Goal: Transaction & Acquisition: Obtain resource

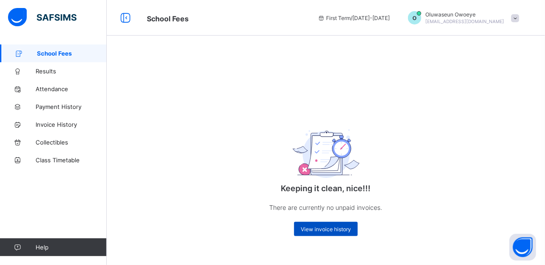
drag, startPoint x: 0, startPoint y: 0, endPoint x: 323, endPoint y: 229, distance: 396.0
click at [323, 229] on span "View invoice history" at bounding box center [326, 229] width 50 height 7
drag, startPoint x: 323, startPoint y: 229, endPoint x: 250, endPoint y: 170, distance: 93.4
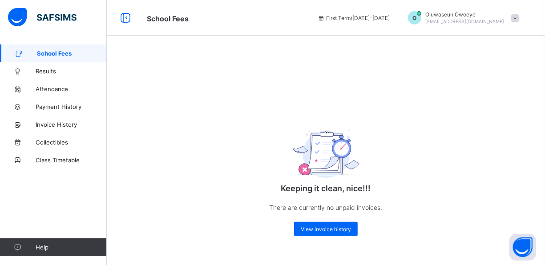
click at [250, 170] on div "Keeping it clean, nice!!! There are currently no unpaid invoices. View invoice …" at bounding box center [326, 175] width 178 height 140
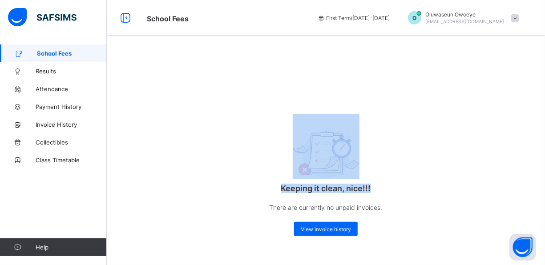
drag, startPoint x: 334, startPoint y: 56, endPoint x: 542, endPoint y: 198, distance: 251.8
click at [542, 198] on div "Keeping it clean, nice!!! There are currently no unpaid invoices. View invoice …" at bounding box center [326, 151] width 438 height 214
drag, startPoint x: 542, startPoint y: 198, endPoint x: 524, endPoint y: 246, distance: 50.7
click at [524, 246] on button "Open asap" at bounding box center [522, 247] width 27 height 27
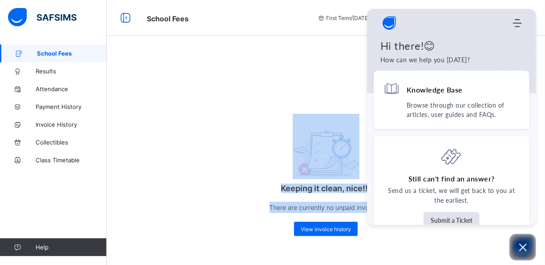
click at [308, 72] on div "Keeping it clean, nice!!! There are currently no unpaid invoices. View invoice …" at bounding box center [326, 151] width 438 height 214
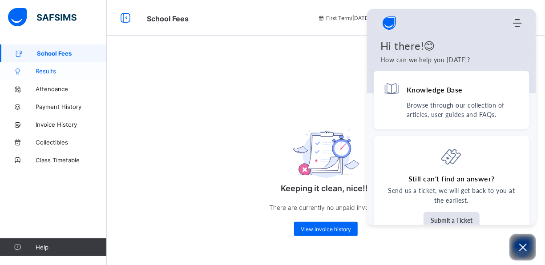
click at [42, 70] on span "Results" at bounding box center [71, 71] width 71 height 7
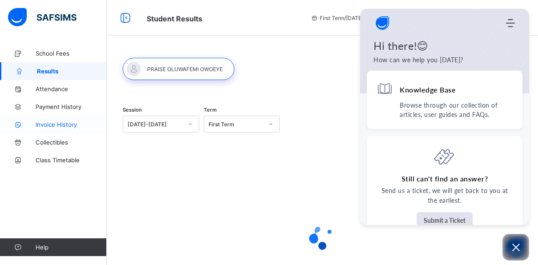
click at [56, 124] on span "Invoice History" at bounding box center [71, 124] width 71 height 7
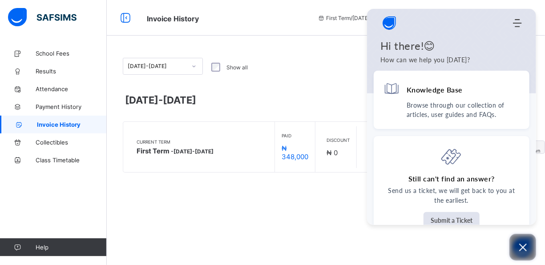
click at [526, 244] on icon "Open asap" at bounding box center [523, 248] width 8 height 8
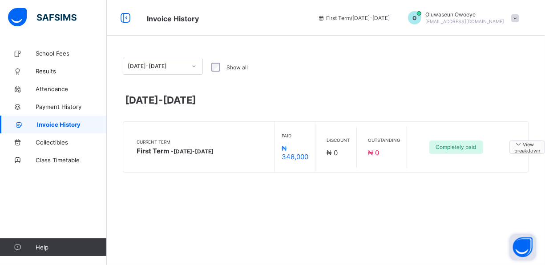
click at [518, 145] on icon at bounding box center [518, 144] width 9 height 8
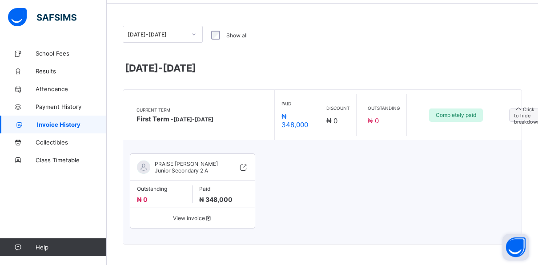
scroll to position [37, 0]
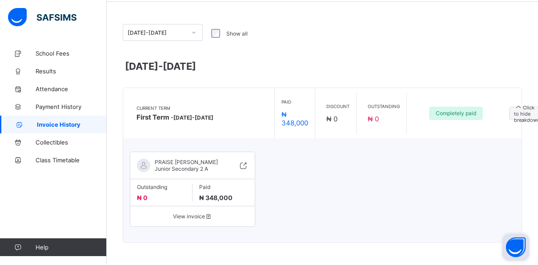
click at [195, 216] on span "View invoice" at bounding box center [192, 216] width 111 height 7
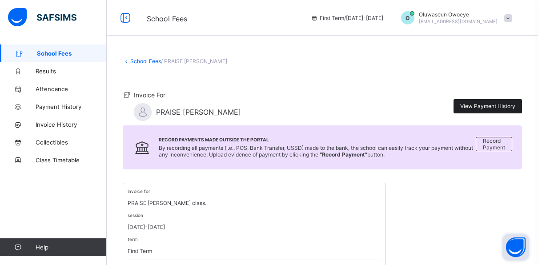
click at [494, 105] on span "View Payment History" at bounding box center [487, 106] width 55 height 7
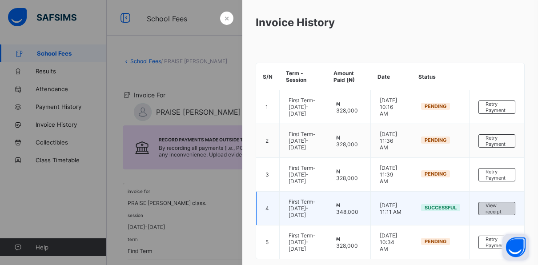
click at [491, 203] on span "View receipt" at bounding box center [497, 208] width 23 height 12
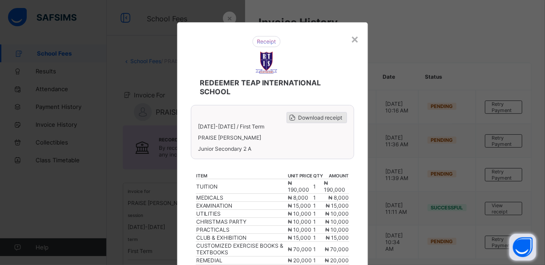
click at [320, 116] on span "Download receipt" at bounding box center [320, 117] width 44 height 7
click at [353, 38] on div "×" at bounding box center [354, 38] width 8 height 15
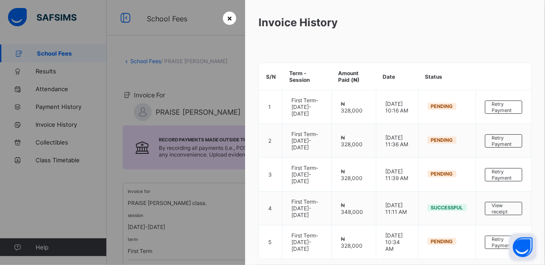
click at [230, 19] on span "×" at bounding box center [229, 17] width 5 height 9
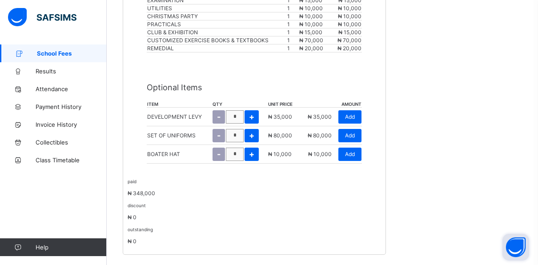
scroll to position [303, 0]
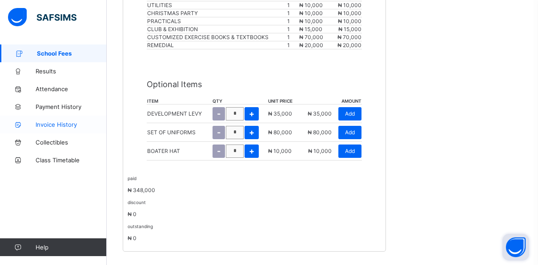
click at [73, 126] on span "Invoice History" at bounding box center [71, 124] width 71 height 7
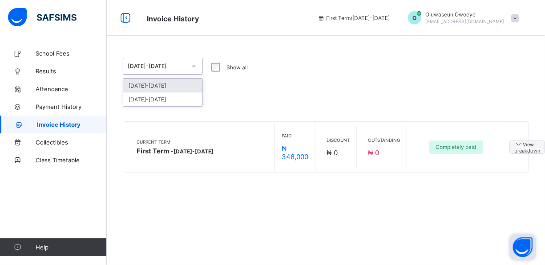
click at [194, 66] on icon at bounding box center [193, 66] width 5 height 9
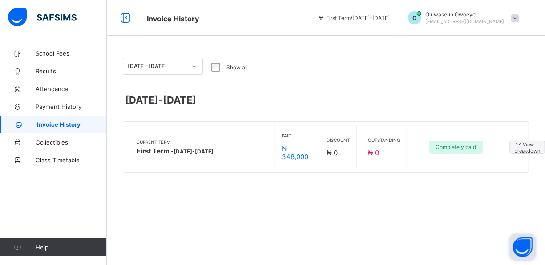
click at [233, 66] on label "Show all" at bounding box center [236, 67] width 21 height 7
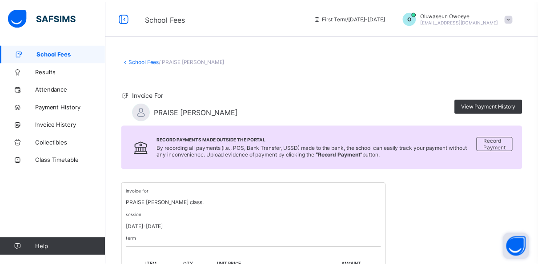
scroll to position [218, 0]
